Goal: Consume media (video, audio): Consume media (video, audio)

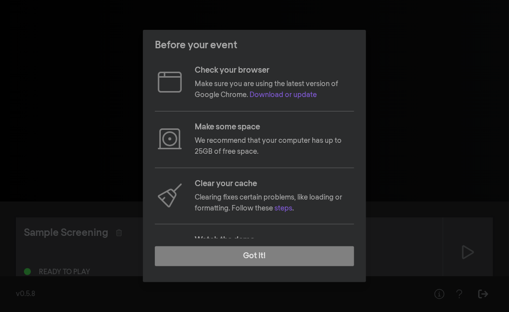
scroll to position [100, 0]
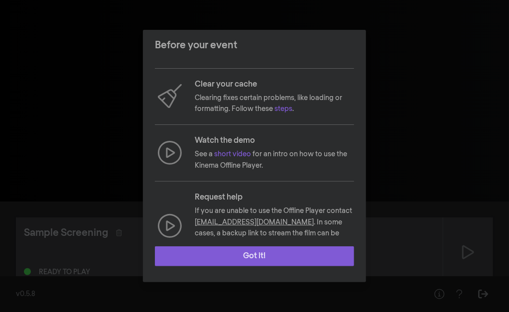
click at [266, 254] on button "Got it!" at bounding box center [254, 256] width 199 height 20
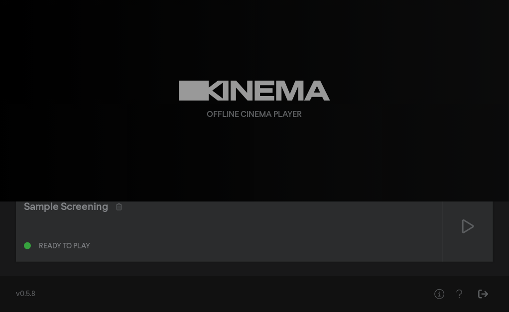
scroll to position [34, 0]
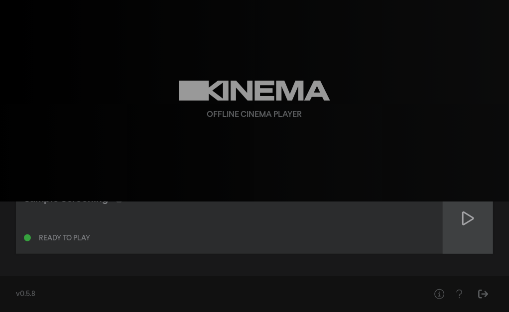
click at [468, 222] on icon at bounding box center [468, 219] width 12 height 14
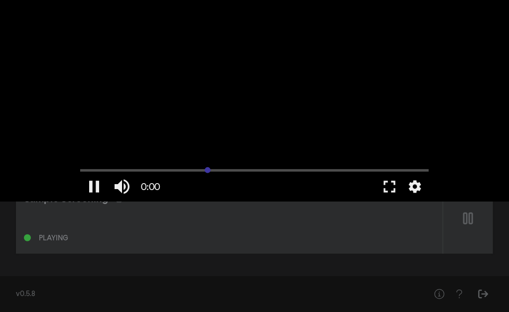
click at [207, 169] on input "Seek" at bounding box center [254, 170] width 348 height 6
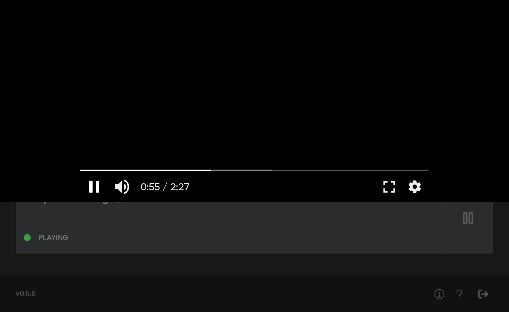
click at [93, 180] on button "pause" at bounding box center [94, 187] width 28 height 30
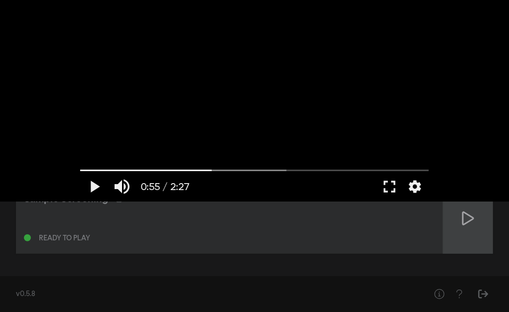
click at [467, 227] on div at bounding box center [468, 219] width 50 height 70
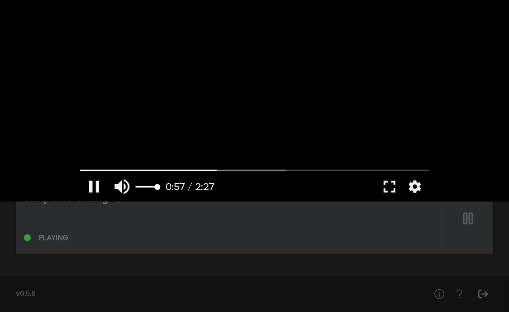
type input "57.76805"
type input "0.321052631578947"
type input "57.901669"
type input "0.321052631578947"
click at [144, 187] on input "Volume" at bounding box center [147, 187] width 25 height 6
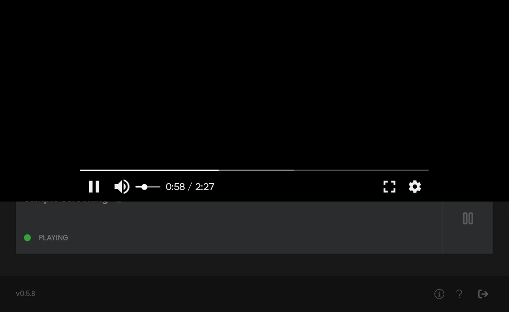
type input "58.689743"
type input "0.131578947368421"
type input "58.822644"
type input "0.131578947368421"
click at [141, 187] on input "Volume" at bounding box center [147, 187] width 25 height 6
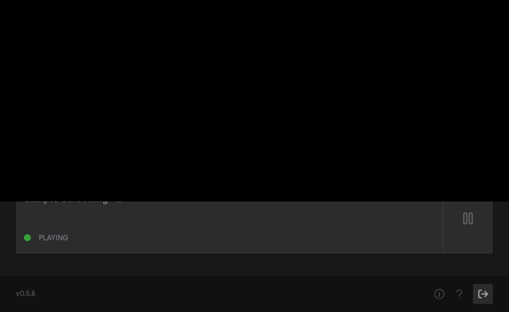
click at [483, 297] on icon "Sign Out" at bounding box center [483, 294] width 12 height 10
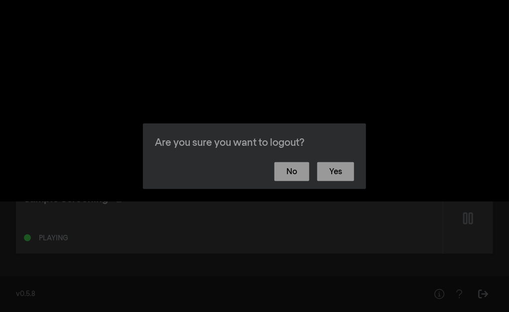
click at [289, 157] on footer "No Yes" at bounding box center [254, 171] width 223 height 35
click at [296, 164] on button "No" at bounding box center [291, 171] width 35 height 19
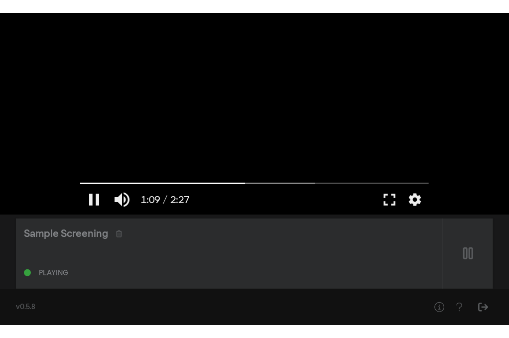
scroll to position [0, 0]
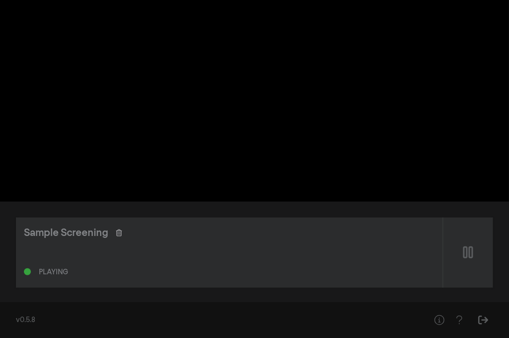
click at [121, 230] on icon at bounding box center [119, 232] width 6 height 7
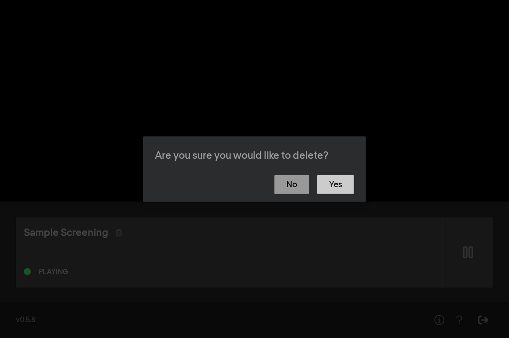
click at [343, 181] on button "Yes" at bounding box center [335, 184] width 37 height 19
type input "78.667593"
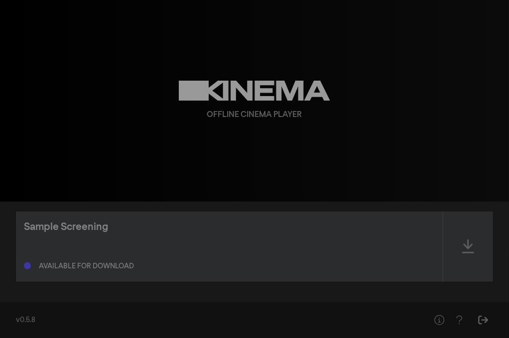
scroll to position [8, 0]
click at [121, 260] on div "Available for download" at bounding box center [229, 262] width 411 height 12
click at [452, 312] on button "Help" at bounding box center [459, 320] width 20 height 20
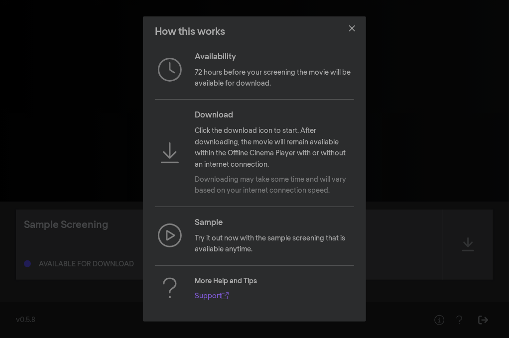
click at [255, 156] on p "Click the download icon to start. After downloading, the movie will remain avai…" at bounding box center [274, 147] width 159 height 45
click at [168, 158] on icon at bounding box center [170, 153] width 30 height 24
click at [355, 32] on button "Close" at bounding box center [352, 28] width 16 height 16
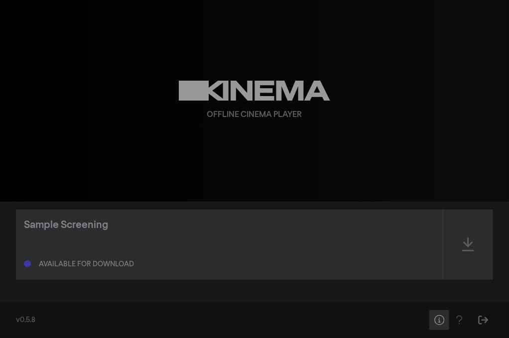
click at [443, 312] on icon "Help" at bounding box center [439, 320] width 10 height 10
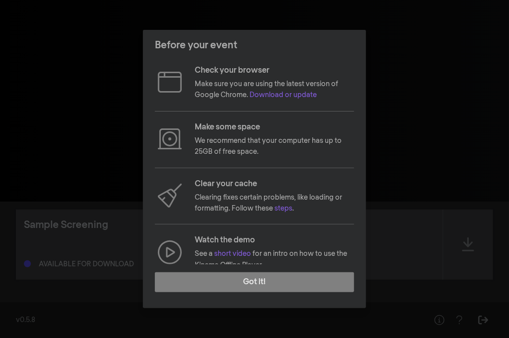
scroll to position [100, 0]
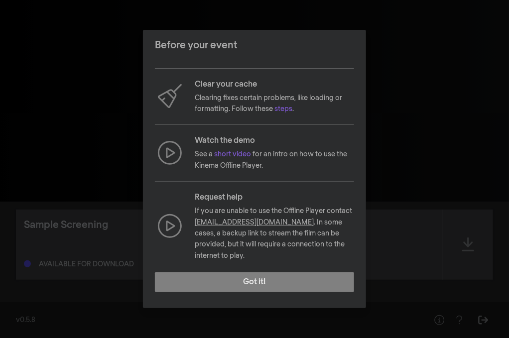
click at [408, 123] on div "Before your event Check your browser Make sure you are using the latest version…" at bounding box center [254, 169] width 509 height 338
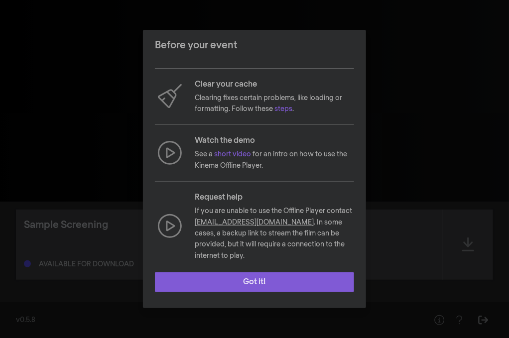
click at [312, 282] on button "Got it!" at bounding box center [254, 282] width 199 height 20
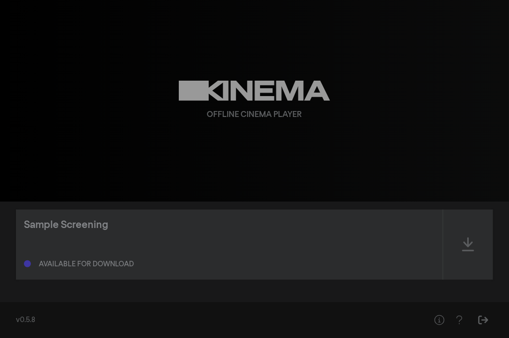
scroll to position [0, 0]
